Goal: Task Accomplishment & Management: Manage account settings

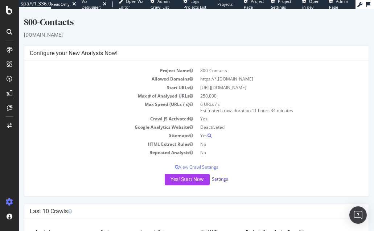
click at [216, 179] on link "Settings" at bounding box center [220, 179] width 16 height 6
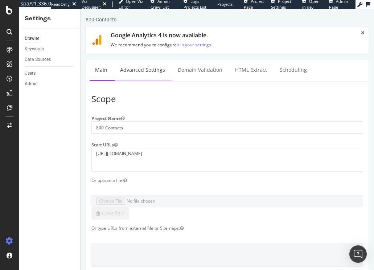
click at [137, 73] on link "Advanced Settings" at bounding box center [143, 70] width 56 height 20
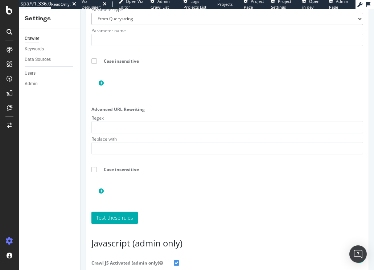
scroll to position [1000, 0]
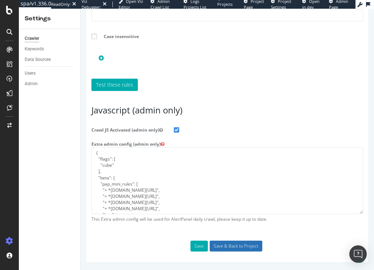
click at [232, 231] on input "Save & Back to Project" at bounding box center [236, 246] width 53 height 11
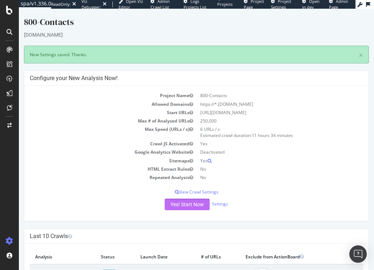
click at [181, 205] on button "Yes! Start Now" at bounding box center [187, 205] width 45 height 12
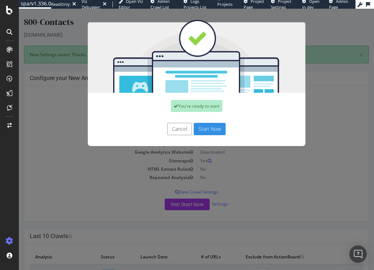
click at [204, 127] on button "Start Now" at bounding box center [210, 129] width 32 height 12
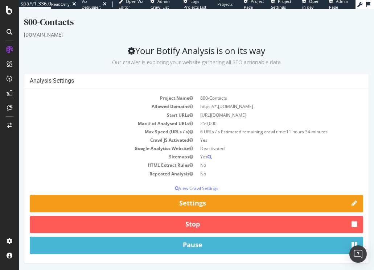
scroll to position [1, 0]
